Goal: Task Accomplishment & Management: Manage account settings

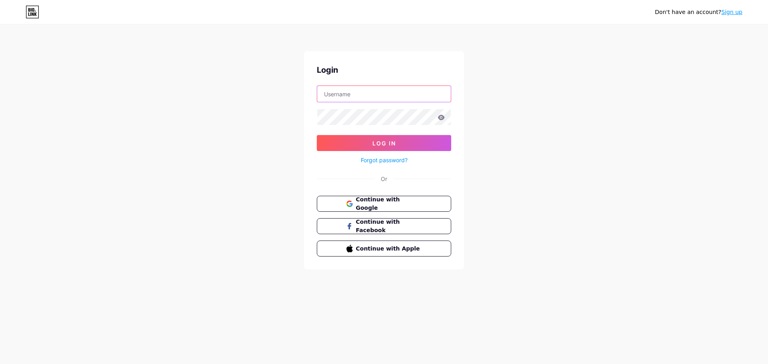
click at [364, 96] on input "text" at bounding box center [384, 94] width 134 height 16
type input "aflahofficialshop@gmail.com"
click at [317, 135] on button "Log In" at bounding box center [384, 143] width 134 height 16
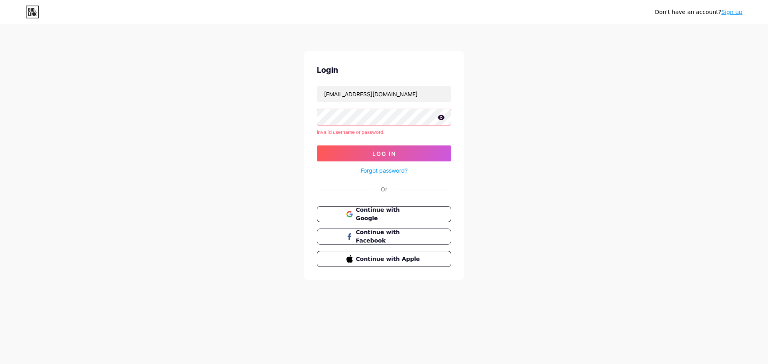
click at [442, 118] on icon at bounding box center [441, 117] width 7 height 5
click at [285, 122] on div "Don't have an account? Sign up Login aflahofficialshop@gmail.com Invalid userna…" at bounding box center [384, 153] width 768 height 306
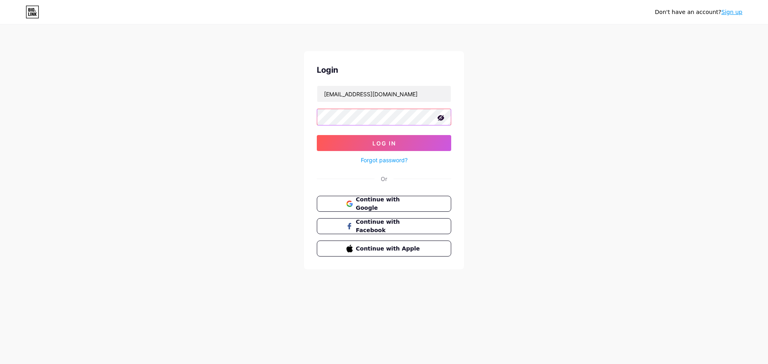
click at [317, 135] on button "Log In" at bounding box center [384, 143] width 134 height 16
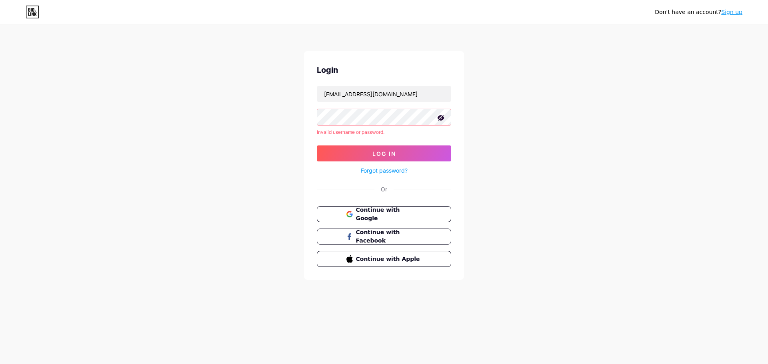
click at [317, 146] on button "Log In" at bounding box center [384, 154] width 134 height 16
click at [375, 213] on span "Continue with Google" at bounding box center [388, 214] width 67 height 17
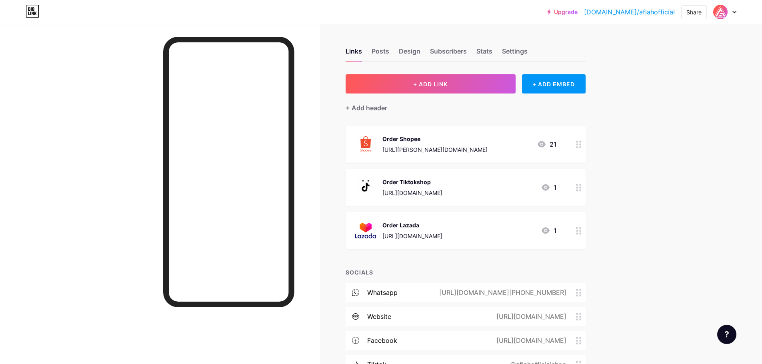
click at [494, 148] on div "Order Shopee [URL][PERSON_NAME][DOMAIN_NAME] 21" at bounding box center [456, 144] width 202 height 21
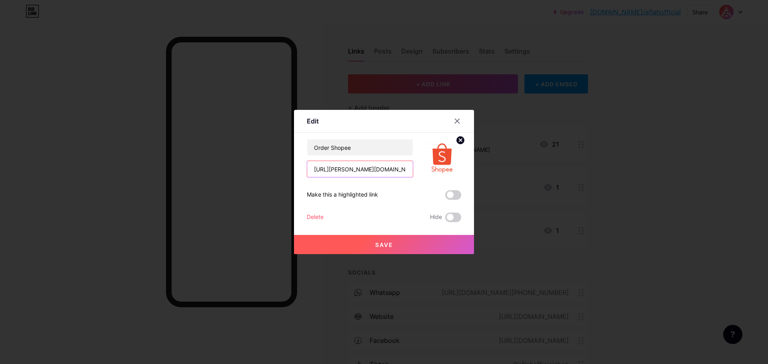
click at [394, 170] on input "[URL][PERSON_NAME][DOMAIN_NAME]" at bounding box center [360, 169] width 106 height 16
click at [457, 121] on icon at bounding box center [457, 121] width 4 height 4
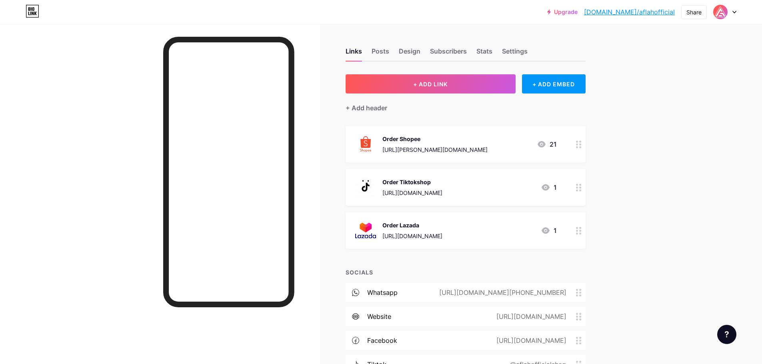
click at [535, 292] on div "[URL][DOMAIN_NAME][PHONE_NUMBER]" at bounding box center [501, 293] width 150 height 10
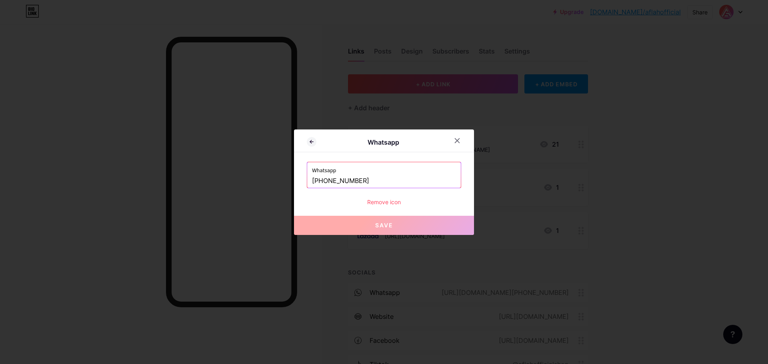
drag, startPoint x: 367, startPoint y: 183, endPoint x: 310, endPoint y: 185, distance: 57.2
click at [310, 185] on div "Whatsapp [PHONE_NUMBER]" at bounding box center [384, 175] width 154 height 26
click at [374, 182] on input "[PHONE_NUMBER]" at bounding box center [384, 181] width 144 height 14
drag, startPoint x: 369, startPoint y: 182, endPoint x: 331, endPoint y: 183, distance: 37.6
click at [331, 183] on input "[PHONE_NUMBER]" at bounding box center [384, 181] width 144 height 14
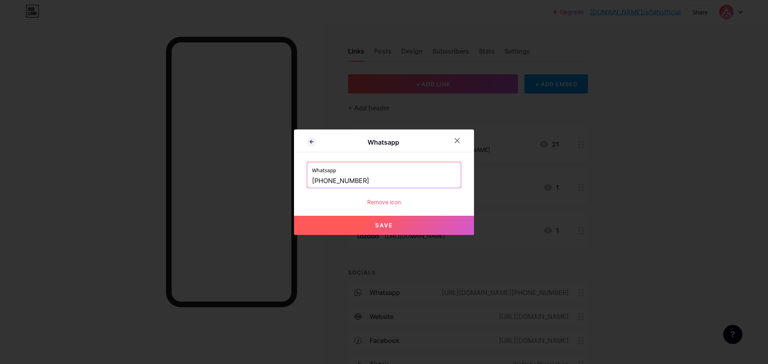
click at [373, 220] on button "Save" at bounding box center [384, 225] width 180 height 19
type input "[URL][DOMAIN_NAME][PHONE_NUMBER]"
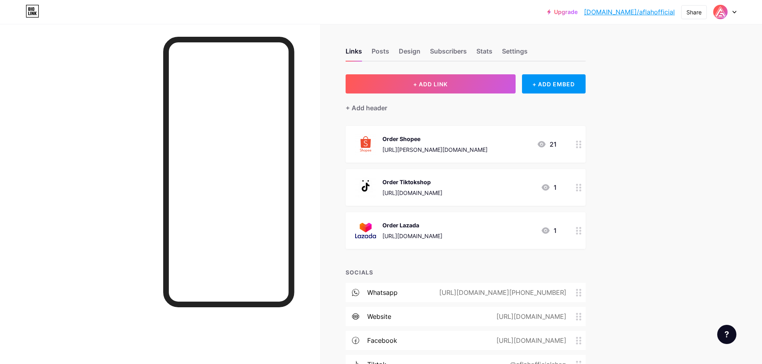
click at [581, 145] on icon at bounding box center [579, 145] width 6 height 8
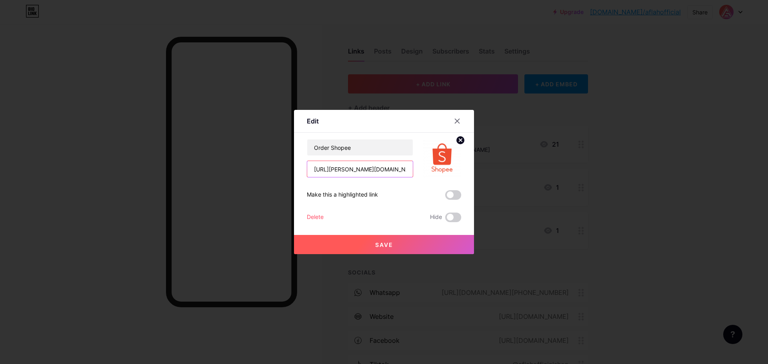
drag, startPoint x: 399, startPoint y: 171, endPoint x: 306, endPoint y: 173, distance: 93.2
click at [306, 173] on div "Edit Content YouTube Play YouTube video without leaving your page. ADD Vimeo Pl…" at bounding box center [384, 182] width 180 height 144
click at [453, 118] on div at bounding box center [457, 121] width 14 height 14
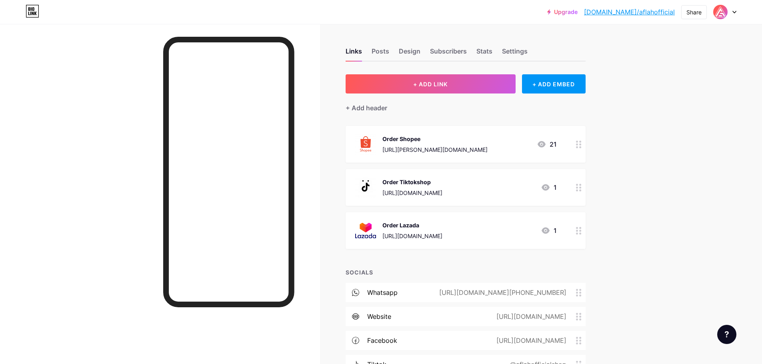
click at [639, 142] on div "Upgrade [DOMAIN_NAME]/aflaho... [DOMAIN_NAME]/aflahofficial Share Switch accoun…" at bounding box center [381, 219] width 762 height 438
click at [412, 54] on div "Design" at bounding box center [410, 53] width 22 height 14
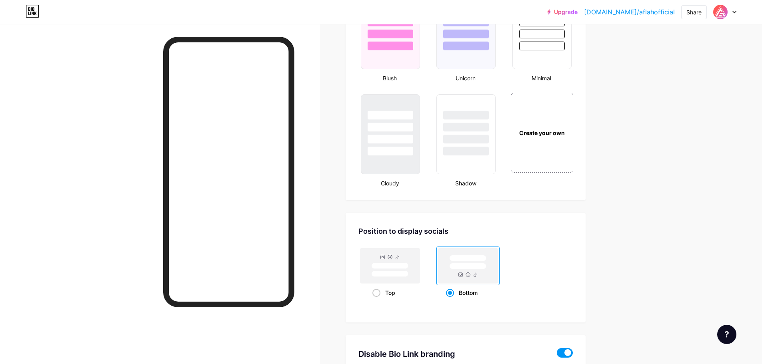
scroll to position [880, 0]
click at [552, 145] on div "Create your own" at bounding box center [542, 133] width 64 height 82
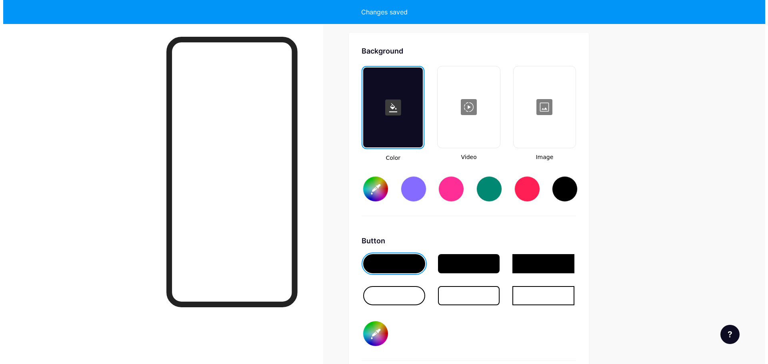
scroll to position [1062, 0]
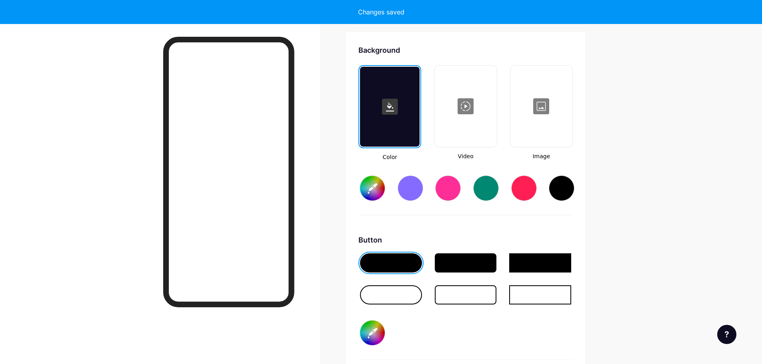
type input "#ffffff"
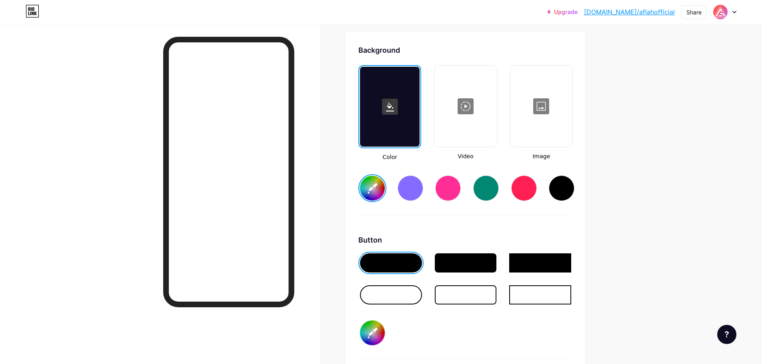
click at [468, 114] on div at bounding box center [465, 106] width 60 height 80
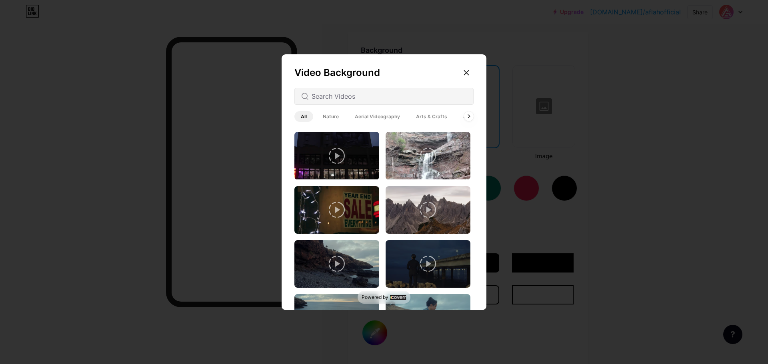
scroll to position [0, 0]
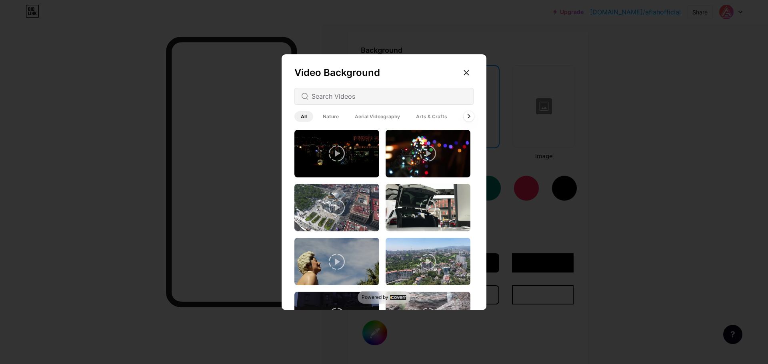
click at [470, 118] on icon at bounding box center [468, 116] width 3 height 4
click at [390, 118] on span "Arts & Crafts" at bounding box center [392, 116] width 44 height 11
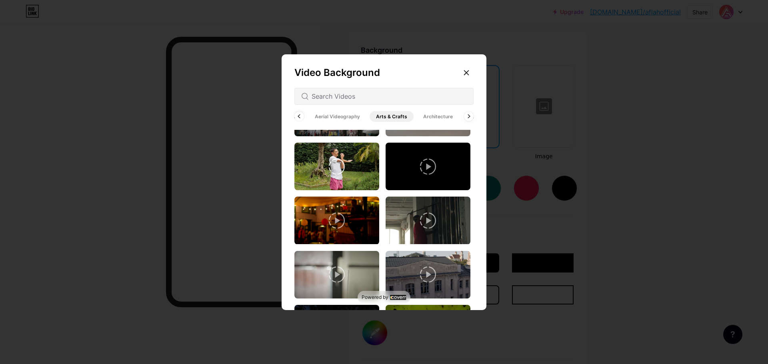
scroll to position [1518, 0]
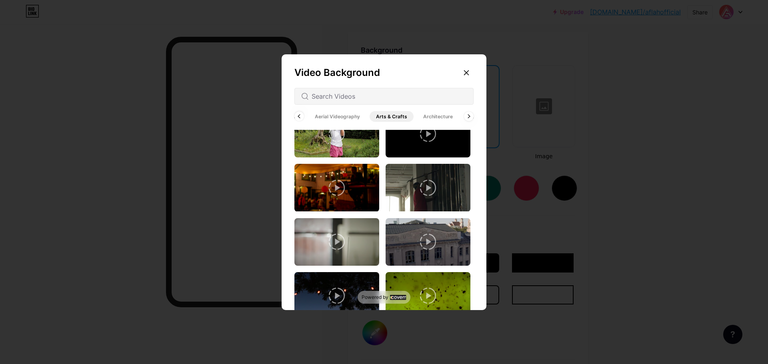
click at [354, 118] on span "Aerial Videography" at bounding box center [337, 116] width 58 height 11
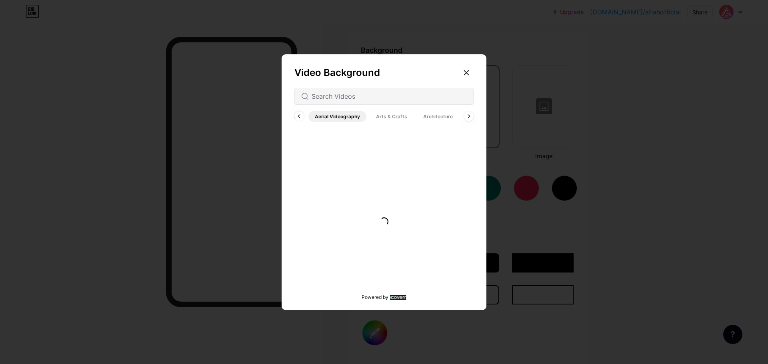
scroll to position [0, 0]
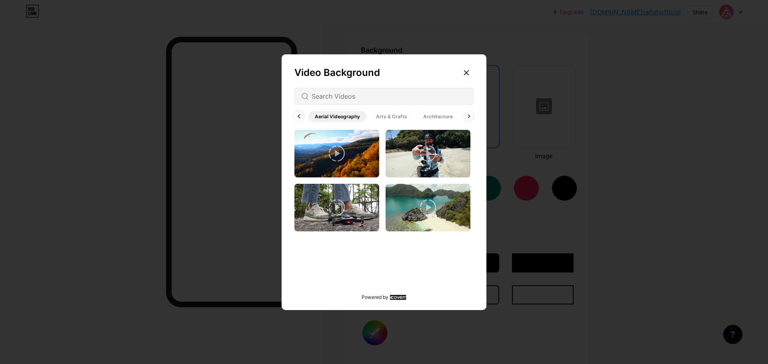
click at [302, 117] on div at bounding box center [299, 116] width 10 height 10
click at [328, 117] on span "Nature" at bounding box center [330, 116] width 29 height 11
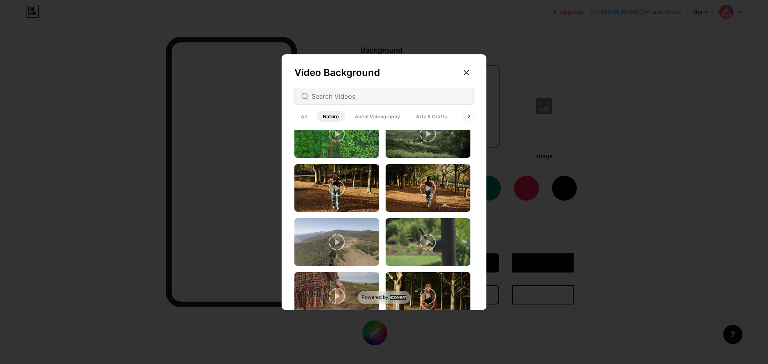
scroll to position [1164, 0]
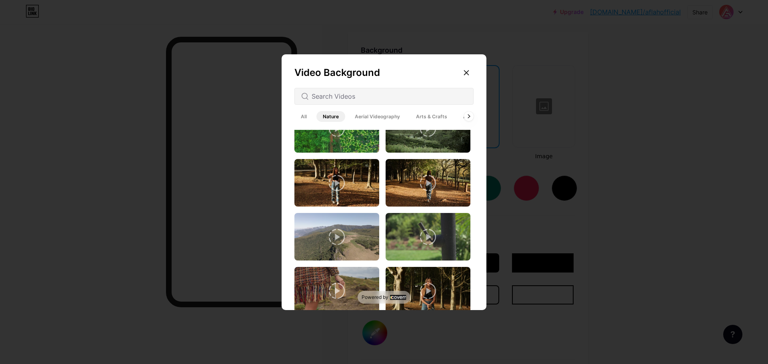
click at [306, 116] on span "All" at bounding box center [303, 116] width 19 height 11
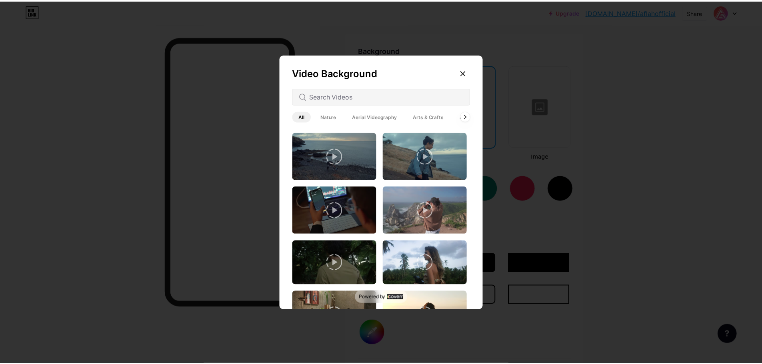
scroll to position [320, 0]
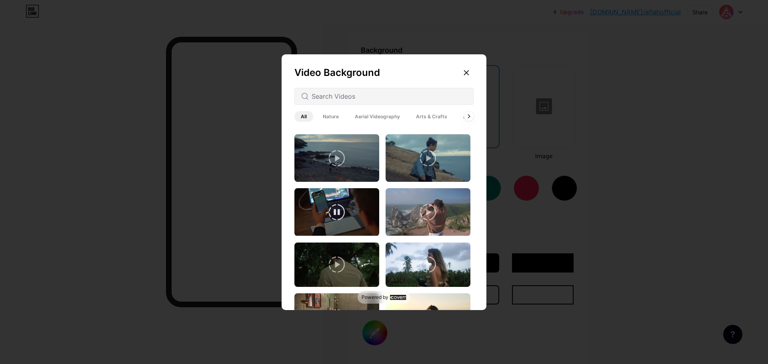
click at [360, 199] on video at bounding box center [336, 212] width 85 height 48
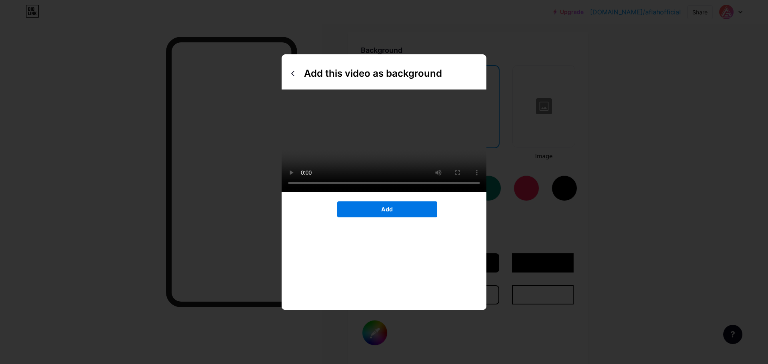
click at [380, 218] on button "Add" at bounding box center [387, 210] width 100 height 16
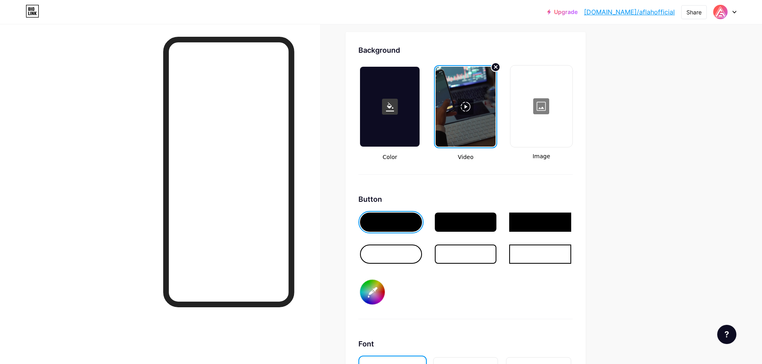
click at [398, 250] on div at bounding box center [391, 254] width 62 height 19
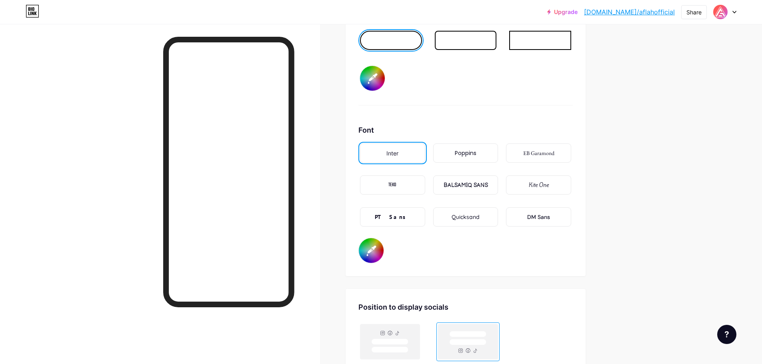
scroll to position [1262, 0]
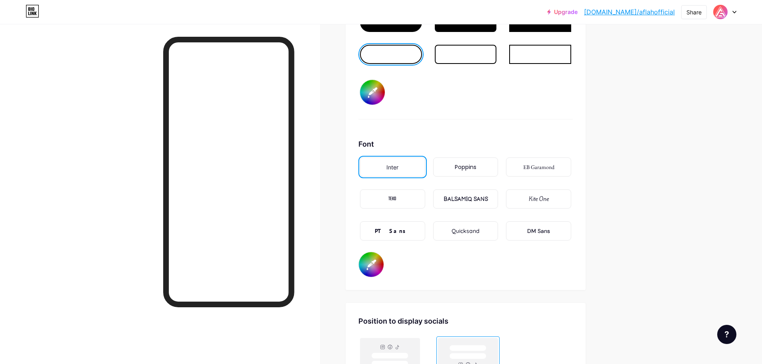
click at [472, 169] on div "Poppins" at bounding box center [466, 167] width 22 height 8
click at [376, 261] on input "#000000" at bounding box center [371, 264] width 25 height 25
type input "#ffffff"
click at [450, 269] on div "Font Inter Poppins EB Garamond TEKO BALSAMIQ SANS Kite One PT Sans Quicksand DM…" at bounding box center [465, 208] width 214 height 139
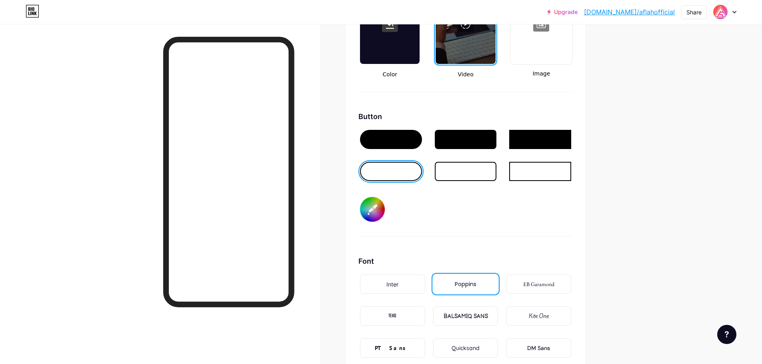
scroll to position [1142, 0]
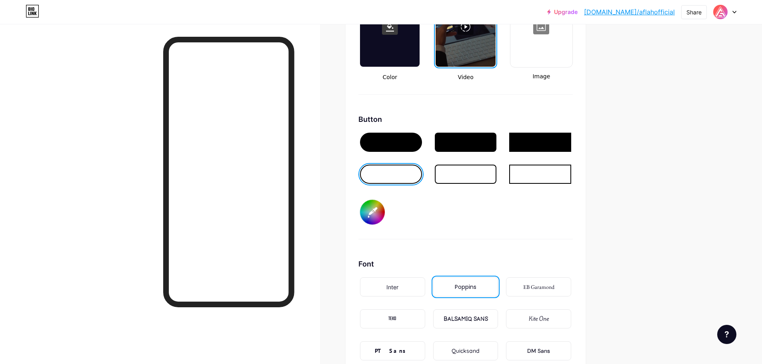
click at [374, 214] on input "#000000" at bounding box center [372, 212] width 25 height 25
type input "#ffffff"
click at [507, 256] on div "Background Color Video Image Button #ffffff Font Inter Poppins EB Garamond TEKO…" at bounding box center [465, 181] width 214 height 433
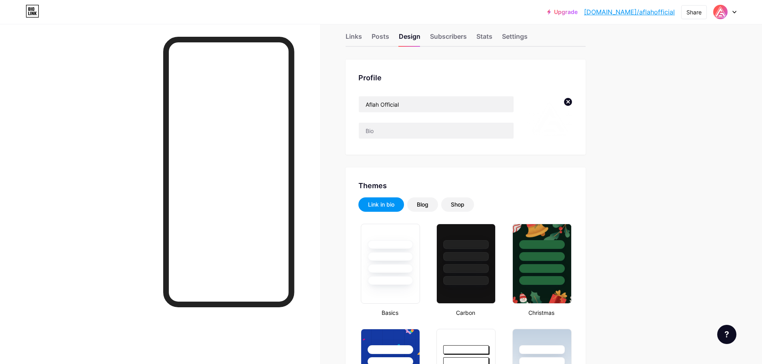
scroll to position [0, 0]
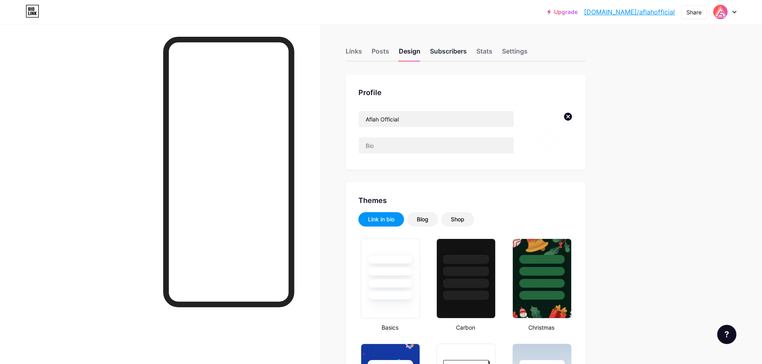
click at [454, 51] on div "Subscribers" at bounding box center [448, 53] width 37 height 14
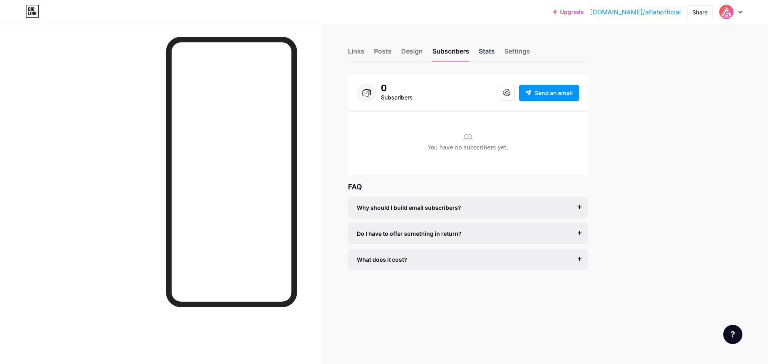
click at [494, 53] on div "Stats" at bounding box center [487, 53] width 16 height 14
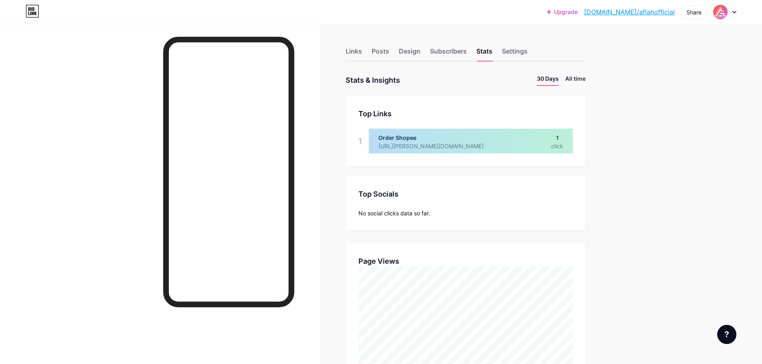
click at [578, 79] on li "All time" at bounding box center [575, 80] width 20 height 12
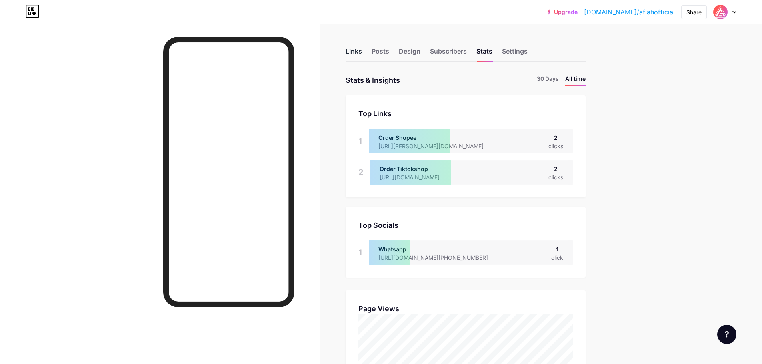
click at [362, 52] on div "Links" at bounding box center [354, 53] width 16 height 14
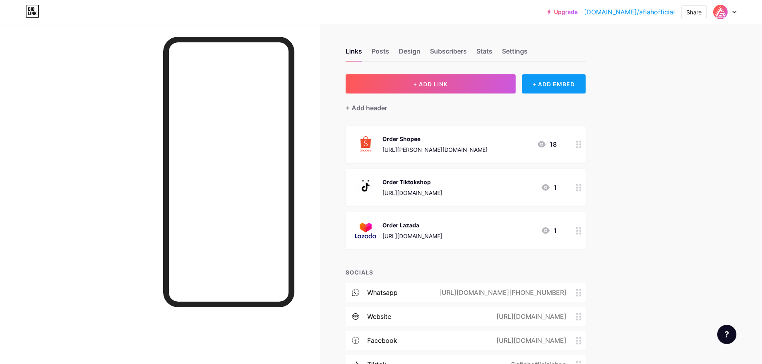
click at [549, 85] on div "+ ADD EMBED" at bounding box center [554, 83] width 64 height 19
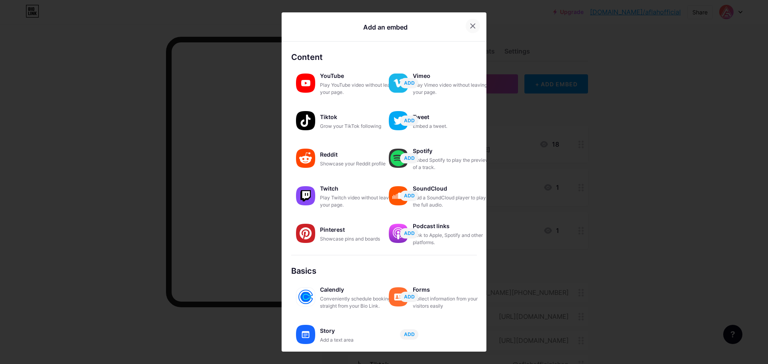
click at [470, 23] on icon at bounding box center [473, 26] width 6 height 6
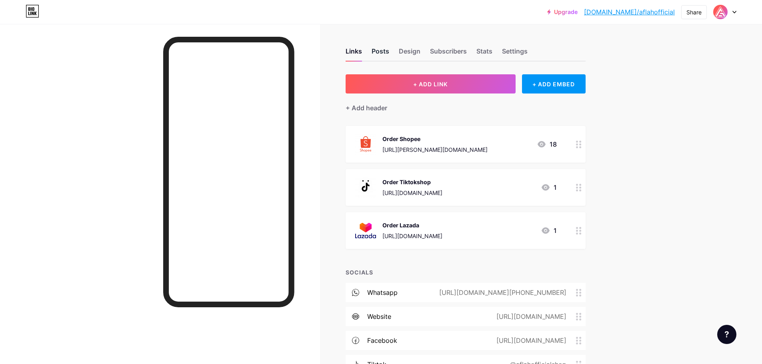
click at [384, 56] on div "Posts" at bounding box center [381, 53] width 18 height 14
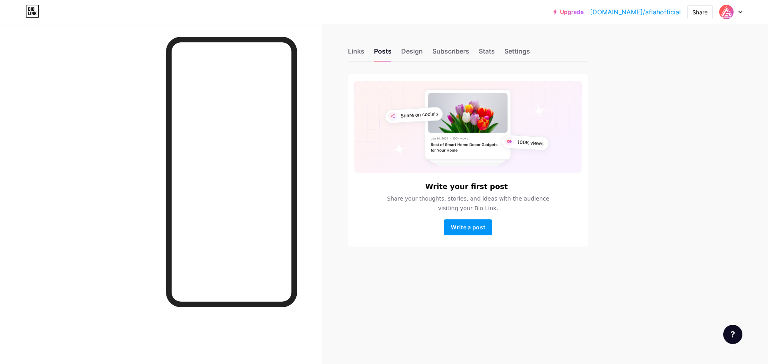
click at [625, 113] on div "Upgrade [DOMAIN_NAME]/aflaho... [DOMAIN_NAME]/aflahofficial Share Switch accoun…" at bounding box center [384, 182] width 768 height 364
